Goal: Information Seeking & Learning: Learn about a topic

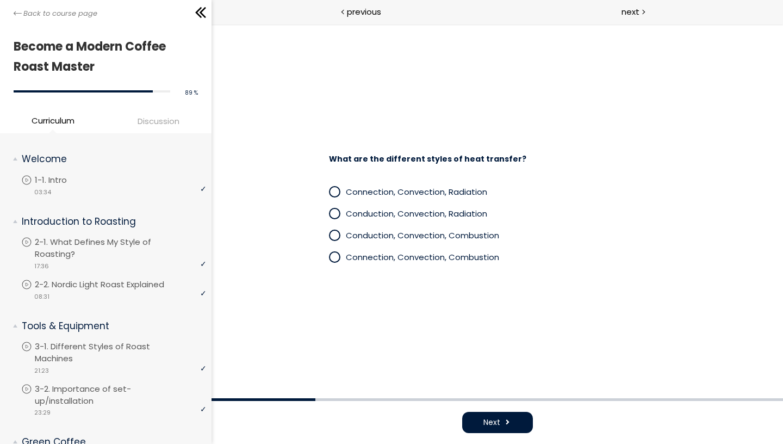
scroll to position [950, 0]
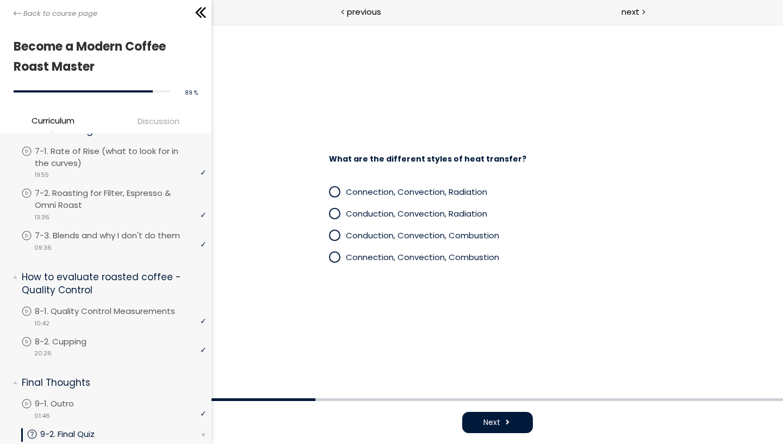
click at [400, 210] on span "Conduction, Convection, Radiation" at bounding box center [415, 213] width 141 height 11
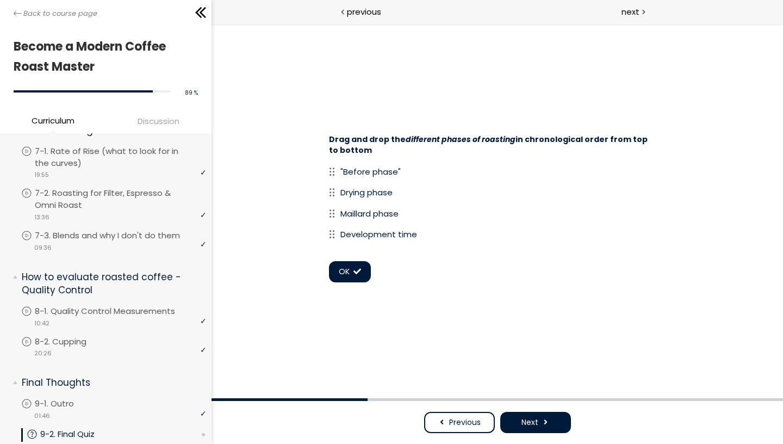
click at [346, 266] on span "OK" at bounding box center [343, 271] width 11 height 11
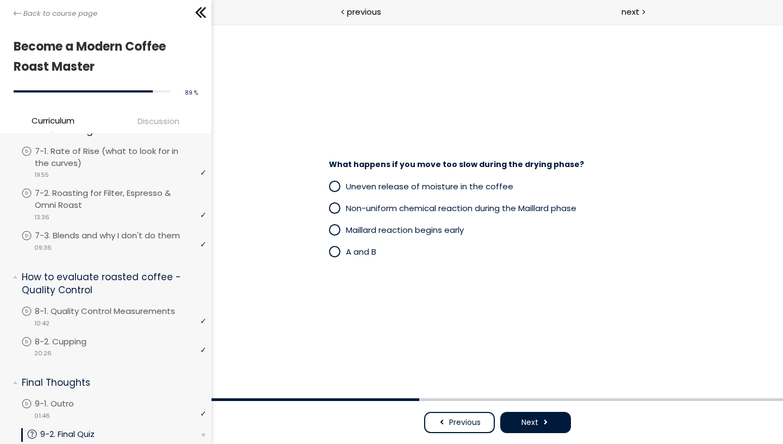
click at [364, 254] on span "A and B" at bounding box center [360, 251] width 30 height 11
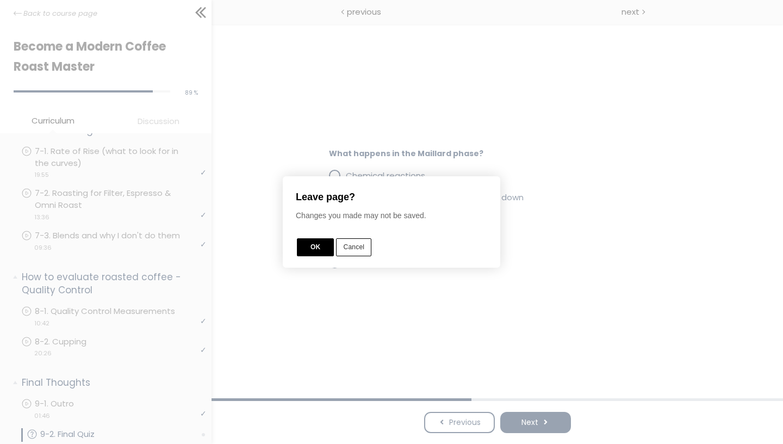
click at [355, 243] on button "Cancel" at bounding box center [353, 247] width 35 height 18
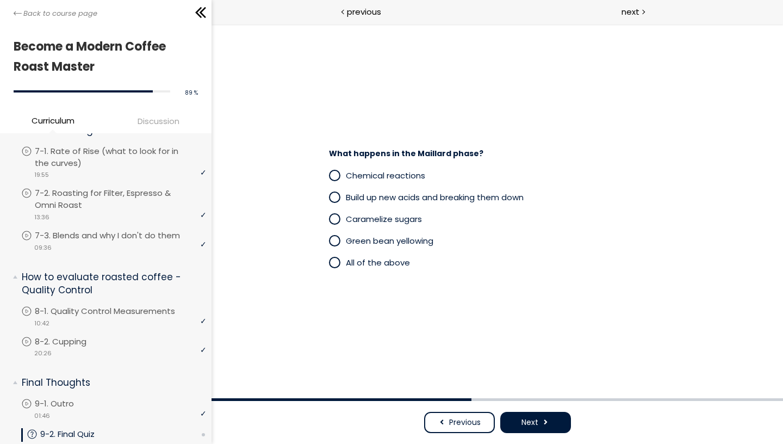
click at [457, 424] on span "Previous" at bounding box center [465, 422] width 32 height 11
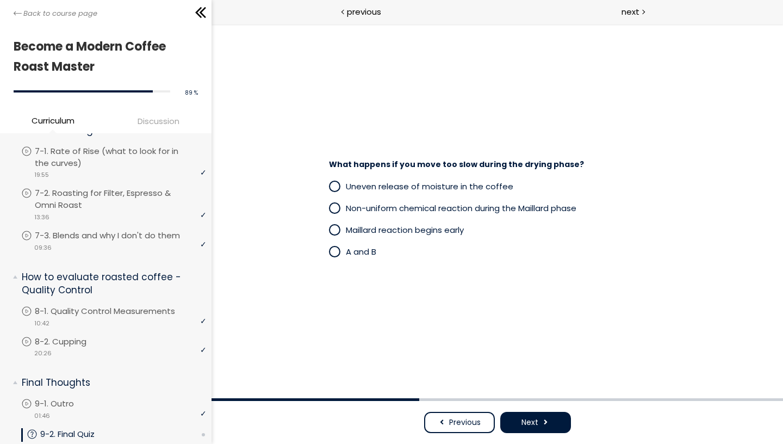
click at [524, 413] on button "Next" at bounding box center [535, 422] width 71 height 21
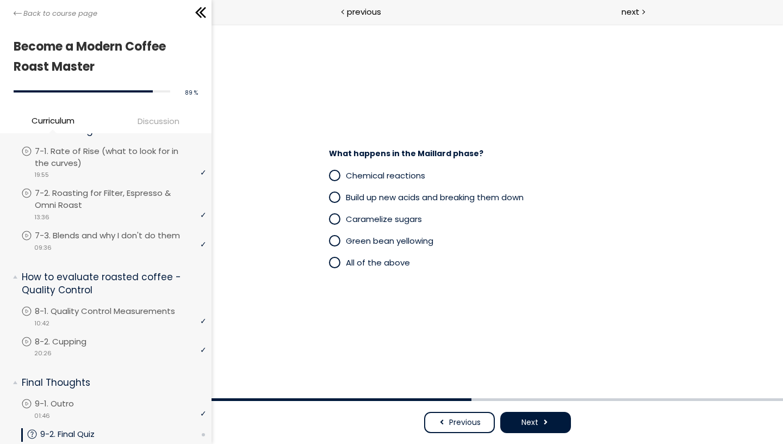
click at [389, 263] on span "All of the above" at bounding box center [377, 262] width 64 height 11
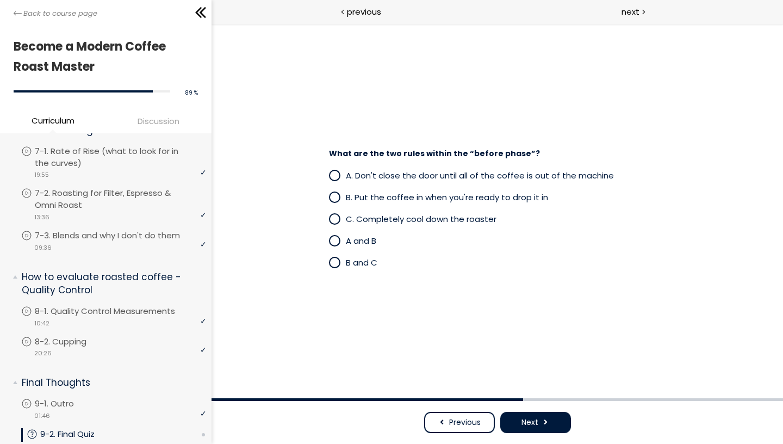
click at [361, 245] on span "A and B" at bounding box center [360, 240] width 30 height 11
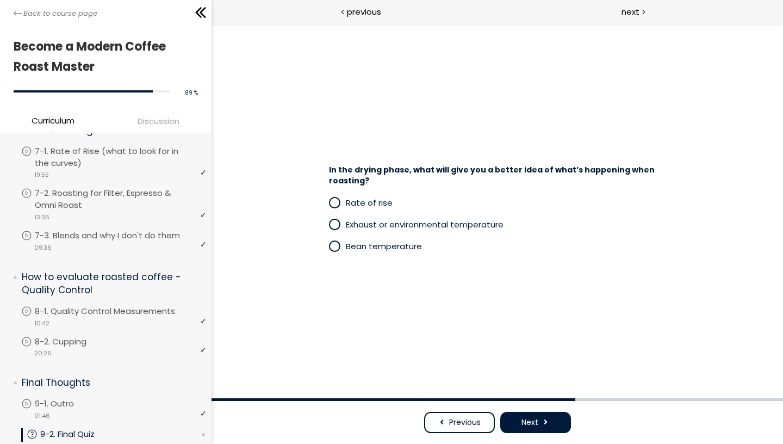
click at [393, 222] on span "Exhaust or environmental temperature" at bounding box center [424, 224] width 158 height 11
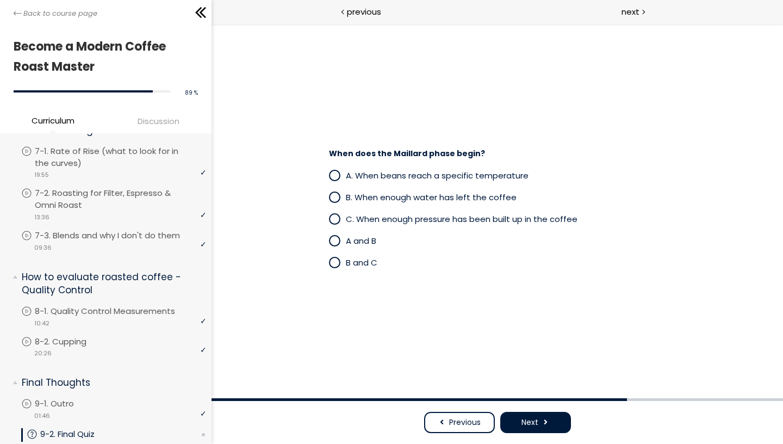
click at [385, 203] on p "B. When enough water has left the coffee" at bounding box center [505, 197] width 320 height 13
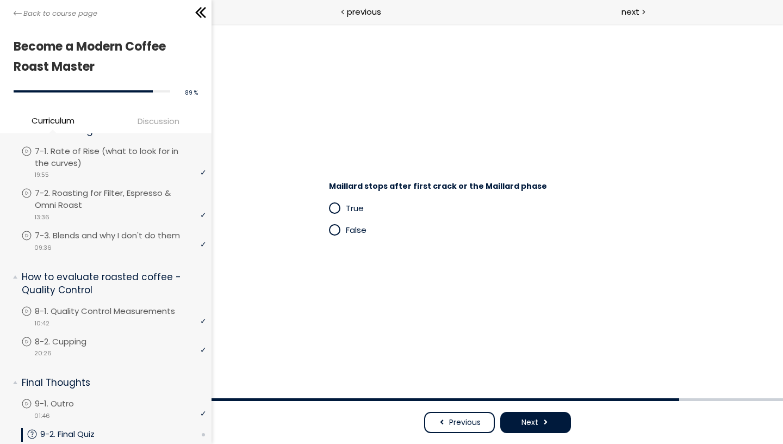
click at [357, 230] on span "False" at bounding box center [355, 229] width 21 height 11
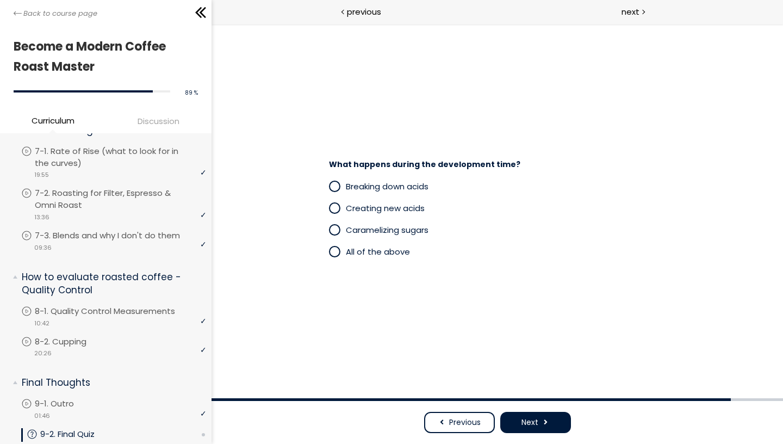
click at [389, 232] on span "Caramelizing sugars" at bounding box center [386, 229] width 83 height 11
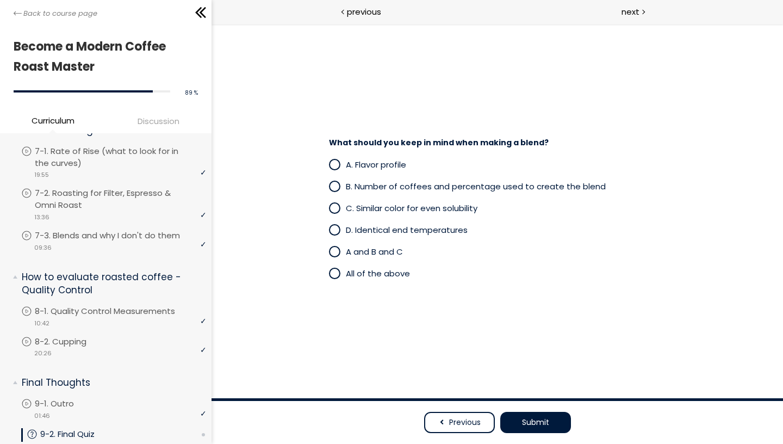
click at [379, 255] on span "A and B and C" at bounding box center [373, 251] width 57 height 11
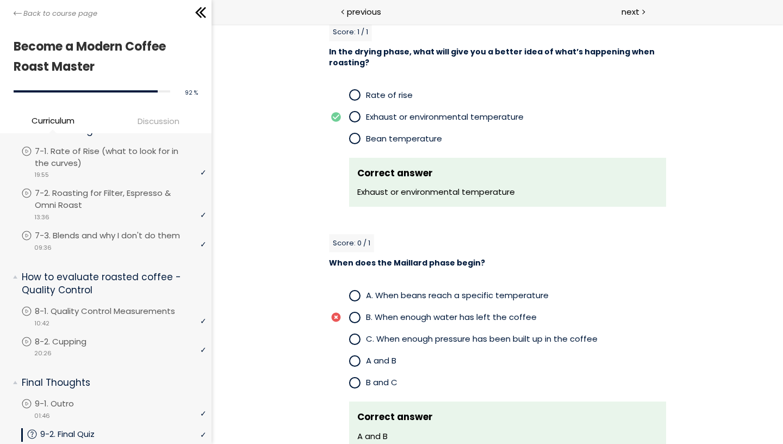
scroll to position [1628, 0]
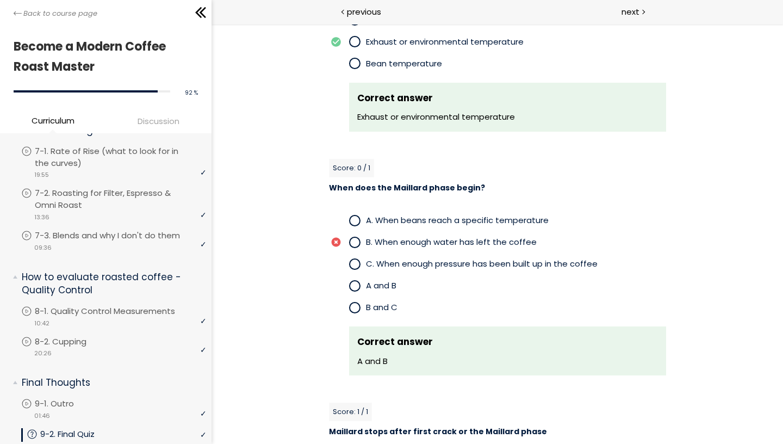
click at [396, 184] on span "When does the Maillard phase begin?" at bounding box center [407, 187] width 156 height 11
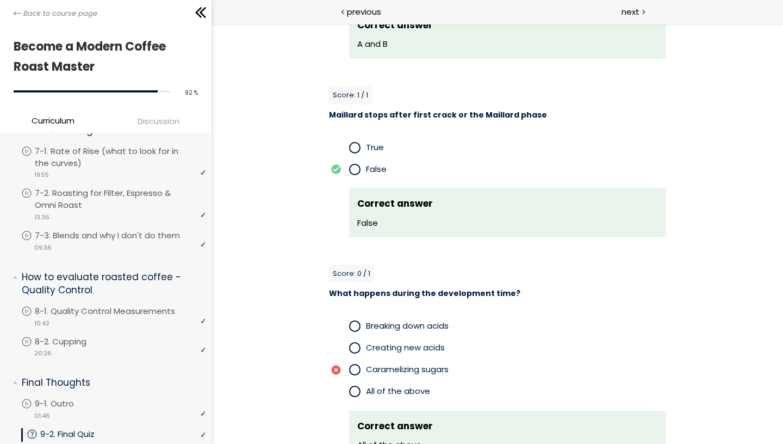
scroll to position [2382, 0]
